Goal: Task Accomplishment & Management: Use online tool/utility

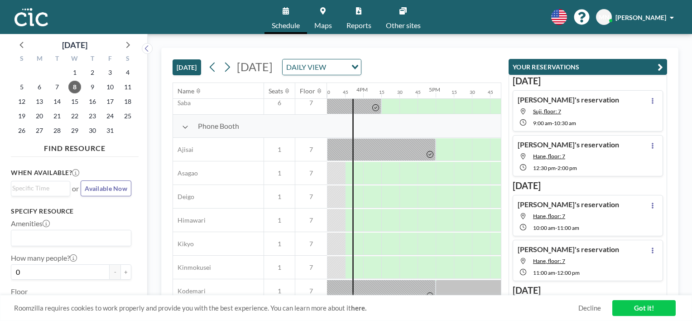
scroll to position [242, 1124]
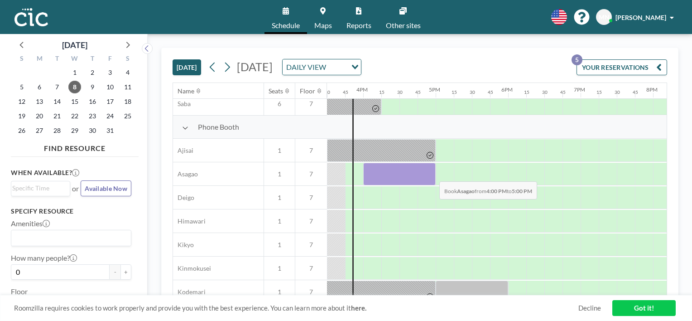
drag, startPoint x: 369, startPoint y: 172, endPoint x: 432, endPoint y: 174, distance: 63.0
click at [432, 174] on div at bounding box center [399, 174] width 73 height 23
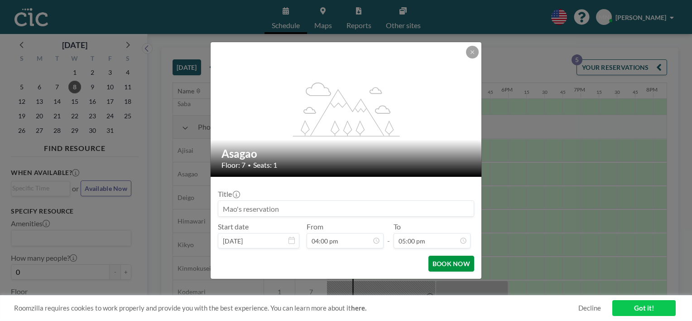
scroll to position [1097, 0]
click at [446, 261] on button "BOOK NOW" at bounding box center [452, 264] width 46 height 16
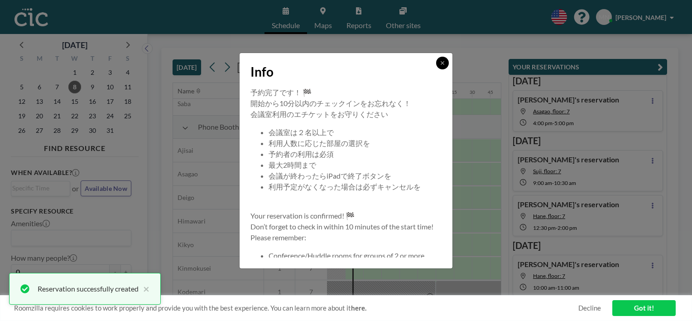
click at [440, 62] on icon at bounding box center [442, 62] width 5 height 5
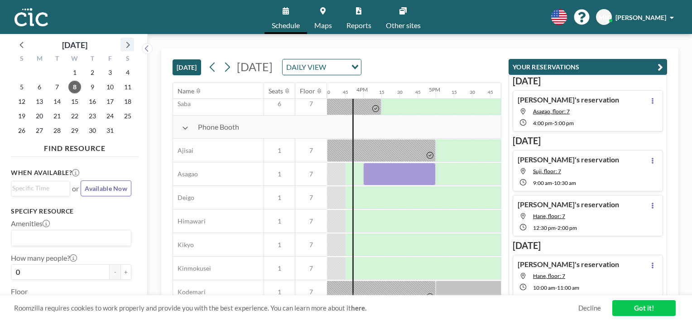
click at [126, 46] on icon at bounding box center [127, 45] width 12 height 12
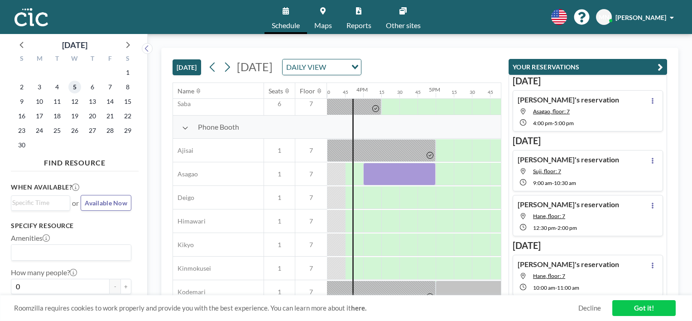
click at [79, 89] on span "5" at bounding box center [74, 87] width 13 height 13
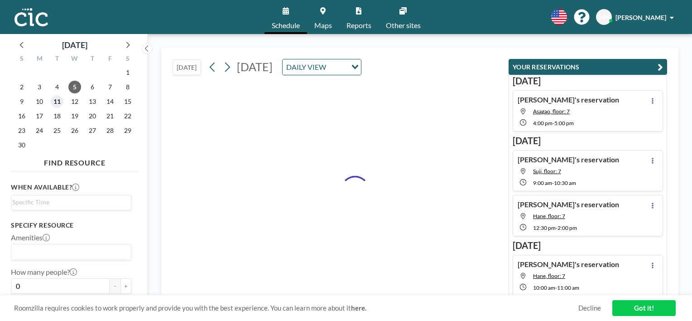
click at [54, 106] on span "11" at bounding box center [57, 101] width 13 height 13
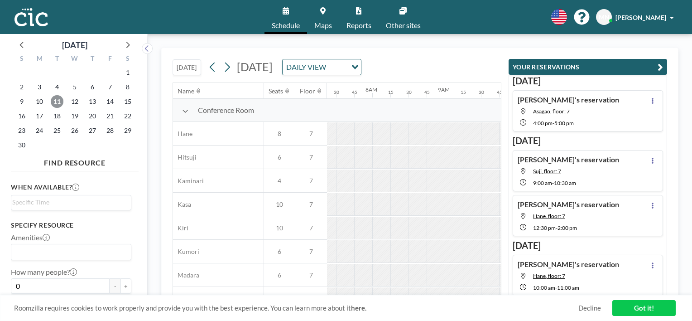
scroll to position [0, 562]
click at [122, 84] on span "8" at bounding box center [127, 87] width 13 height 13
click at [112, 89] on span "7" at bounding box center [110, 87] width 13 height 13
